Goal: Information Seeking & Learning: Learn about a topic

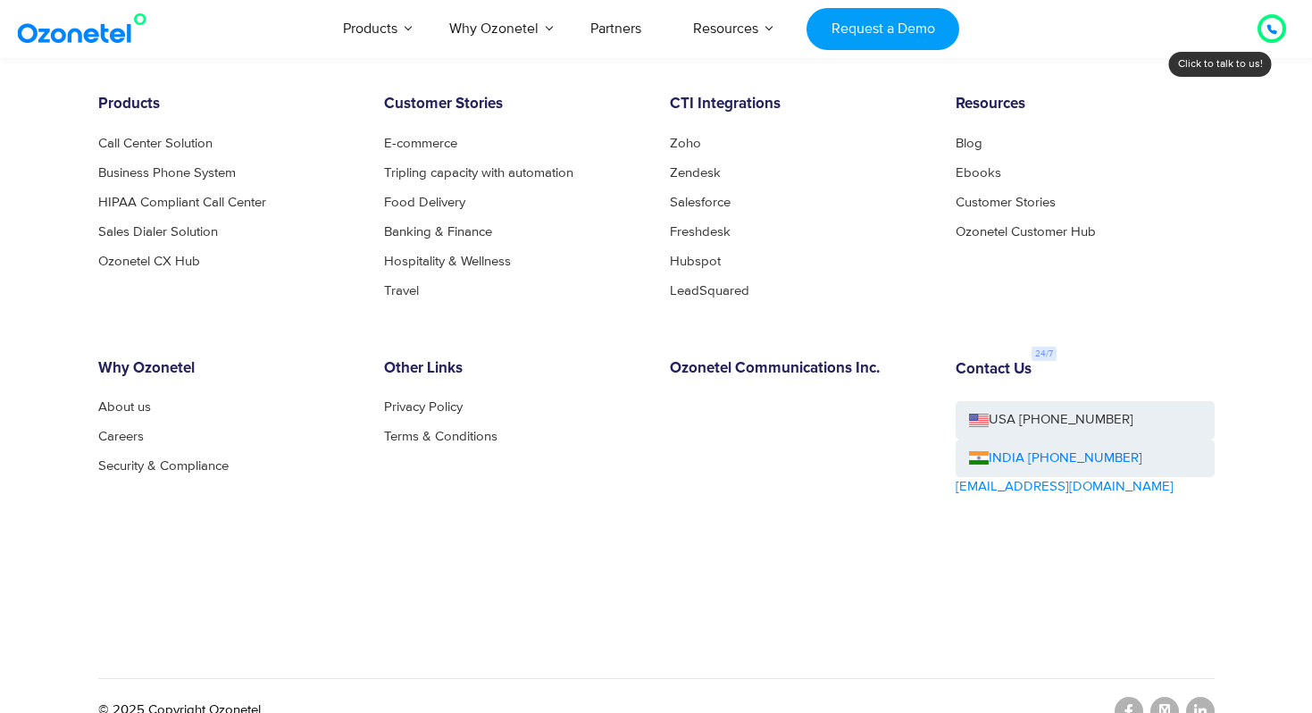
scroll to position [9778, 0]
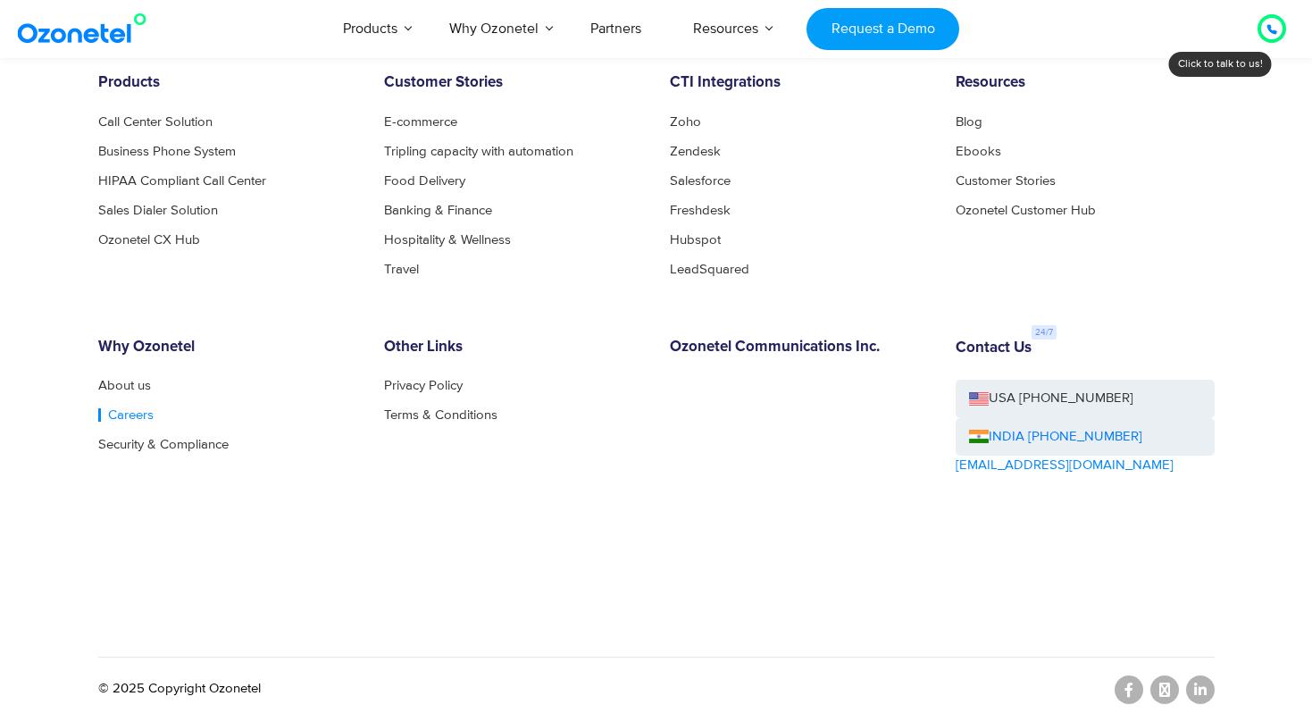
click at [111, 408] on link "Careers" at bounding box center [125, 414] width 55 height 13
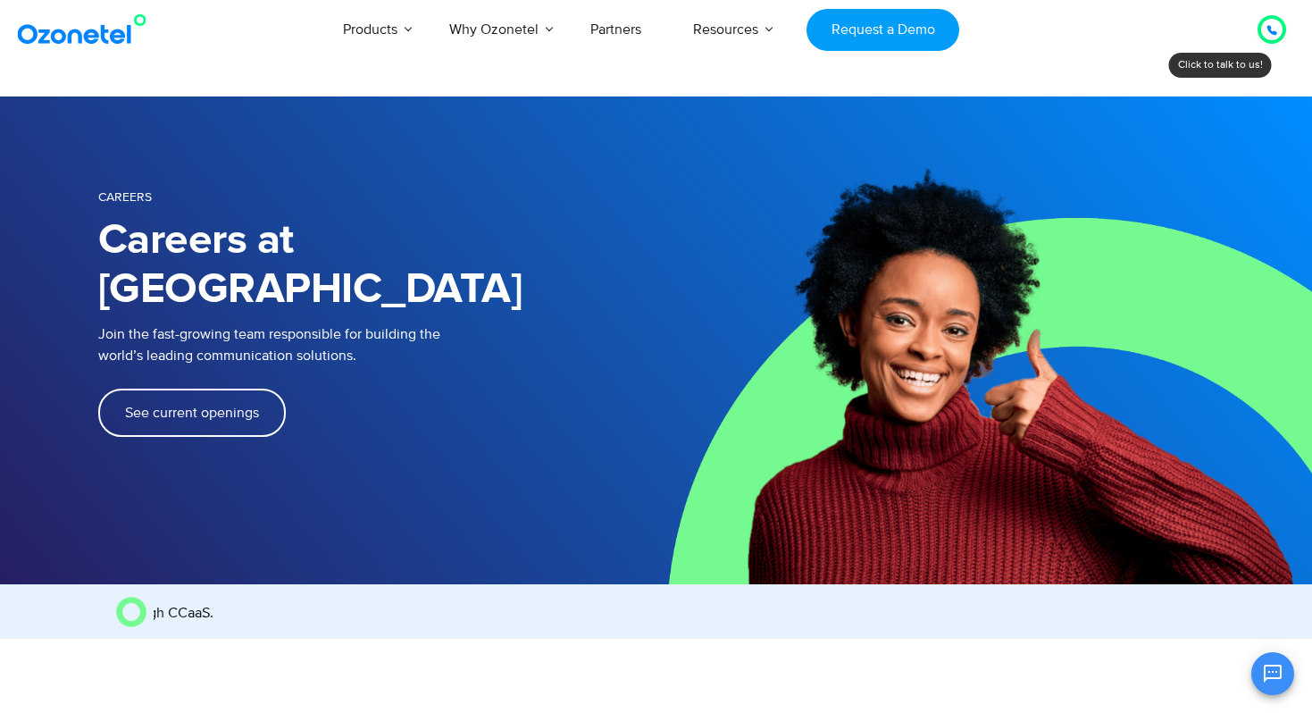
click at [250, 406] on span "See current openings" at bounding box center [192, 413] width 134 height 14
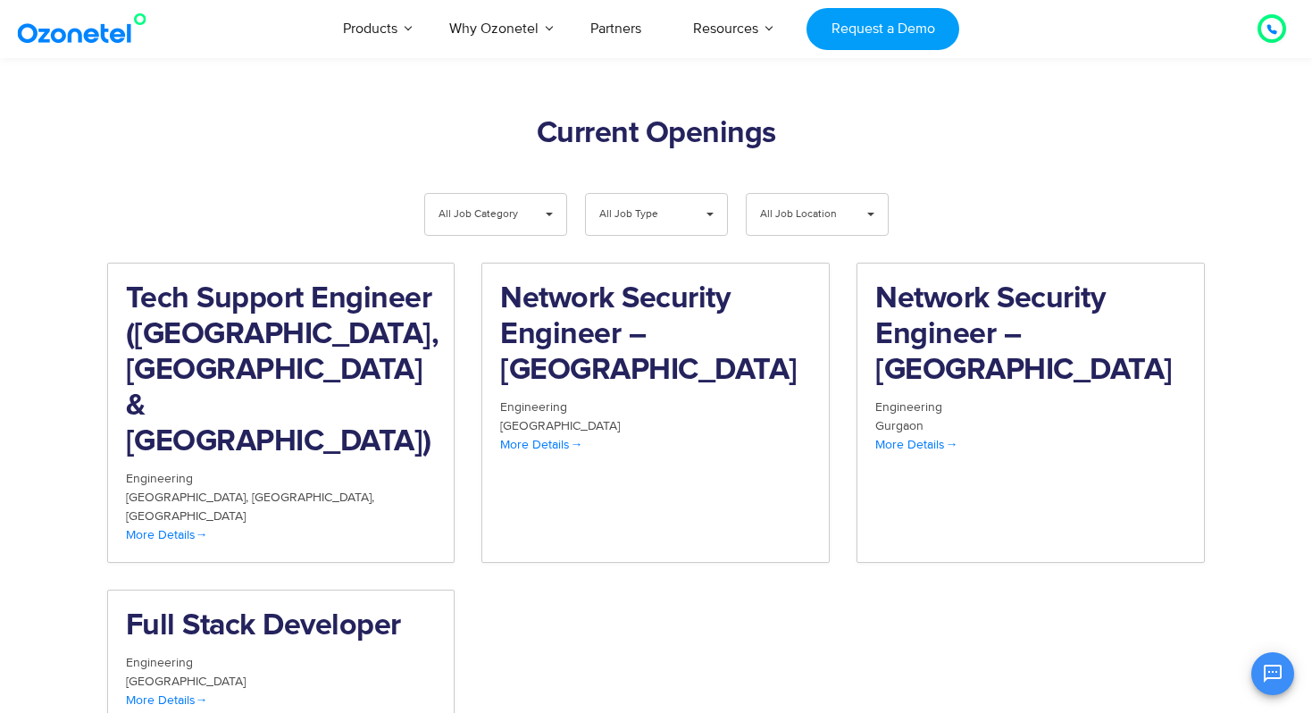
scroll to position [1789, 0]
